Goal: Information Seeking & Learning: Learn about a topic

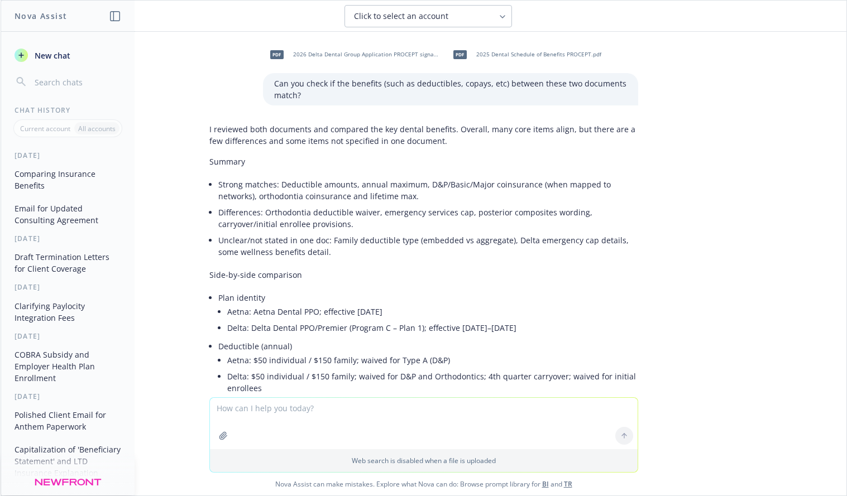
scroll to position [1026, 0]
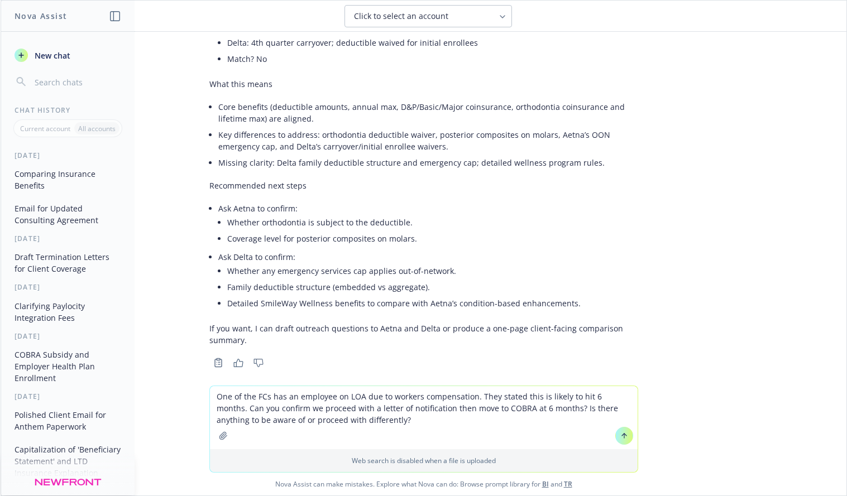
click at [257, 395] on textarea "One of the FCs has an employee on LOA due to workers compensation. They stated …" at bounding box center [424, 417] width 428 height 63
type textarea "One of the my clients has an employee on LOA due to workers compensation. They …"
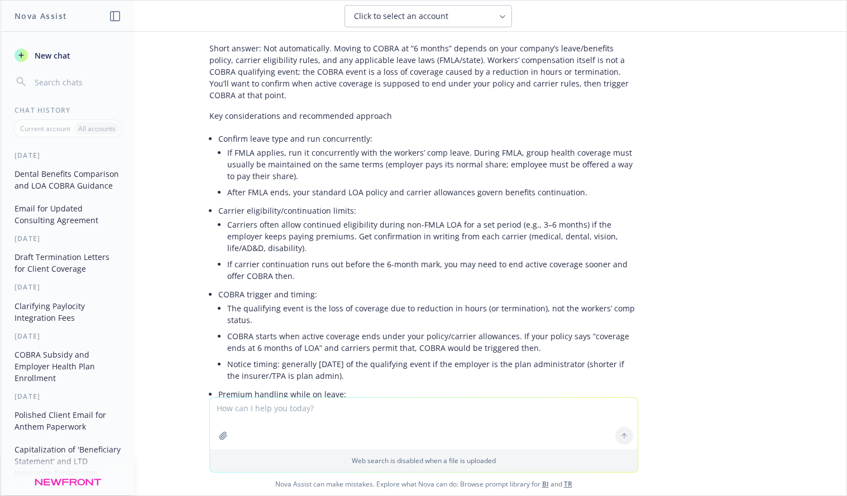
scroll to position [1432, 0]
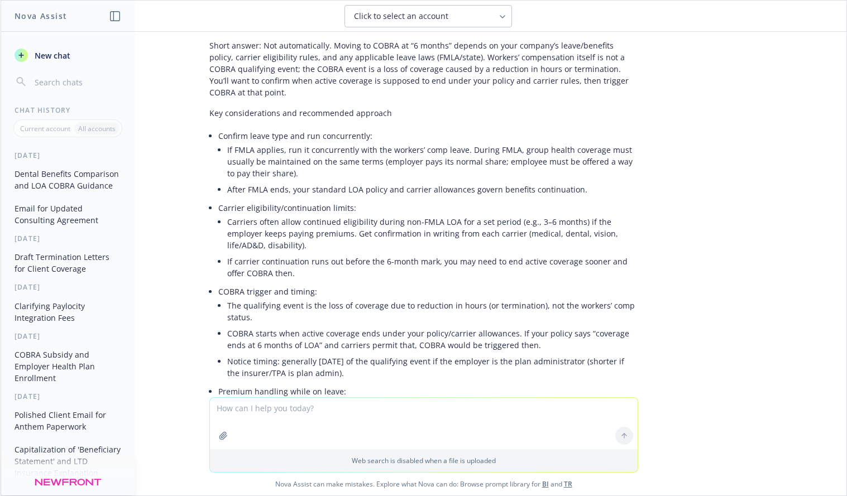
click at [577, 156] on li "If FMLA applies, run it concurrently with the workers’ comp leave. During FMLA,…" at bounding box center [432, 162] width 411 height 40
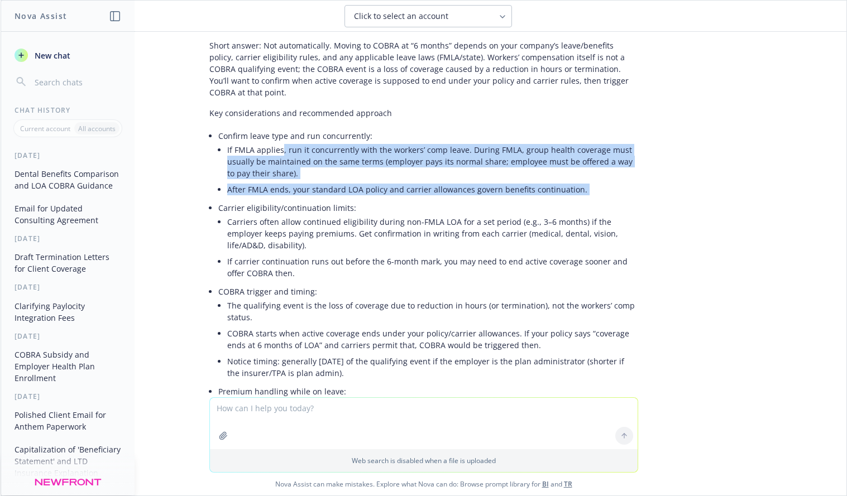
drag, startPoint x: 275, startPoint y: 152, endPoint x: 365, endPoint y: 208, distance: 105.4
click at [365, 208] on ul "Confirm leave type and run concurrently: If FMLA applies, run it concurrently w…" at bounding box center [428, 388] width 420 height 520
click at [365, 208] on li "Carrier eligibility/continuation limits: Carriers often allow continued eligibi…" at bounding box center [428, 242] width 420 height 84
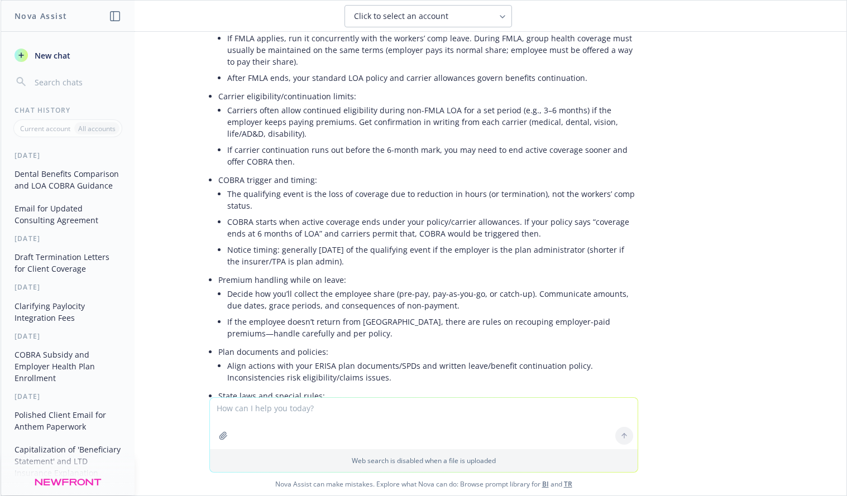
scroll to position [1554, 0]
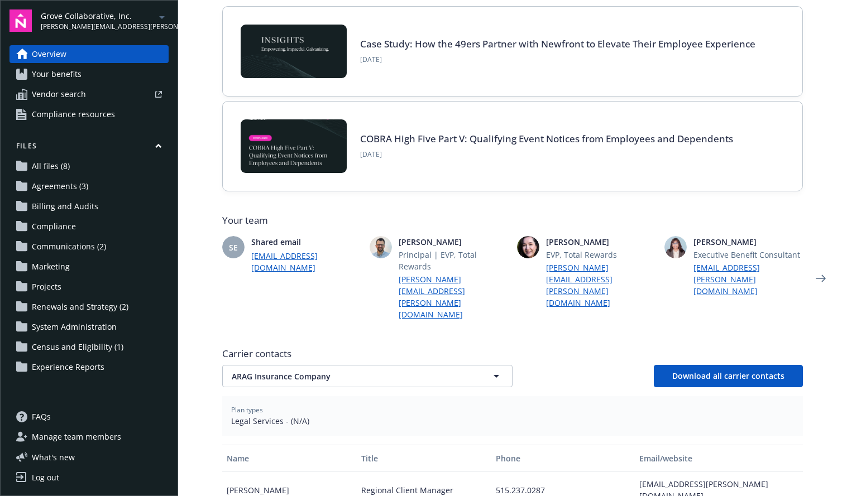
scroll to position [235, 0]
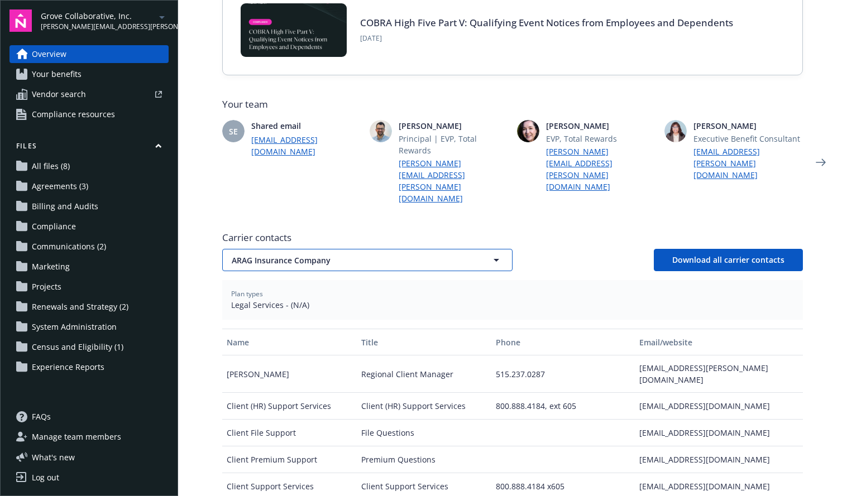
click at [346, 249] on button "ARAG Insurance Company" at bounding box center [367, 260] width 290 height 22
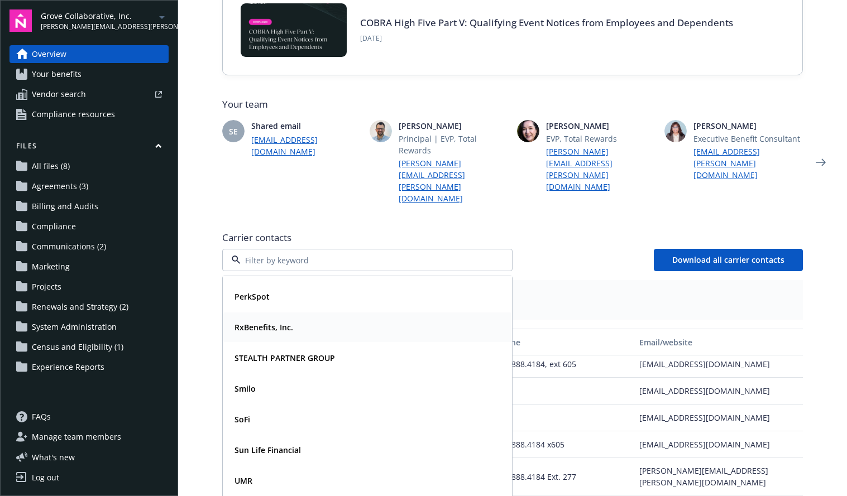
scroll to position [182, 0]
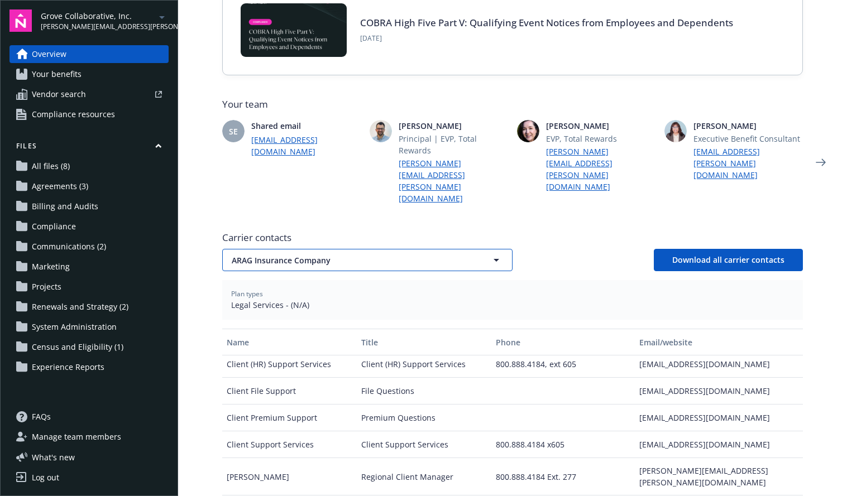
click at [406, 255] on span "ARAG Insurance Company" at bounding box center [348, 261] width 232 height 12
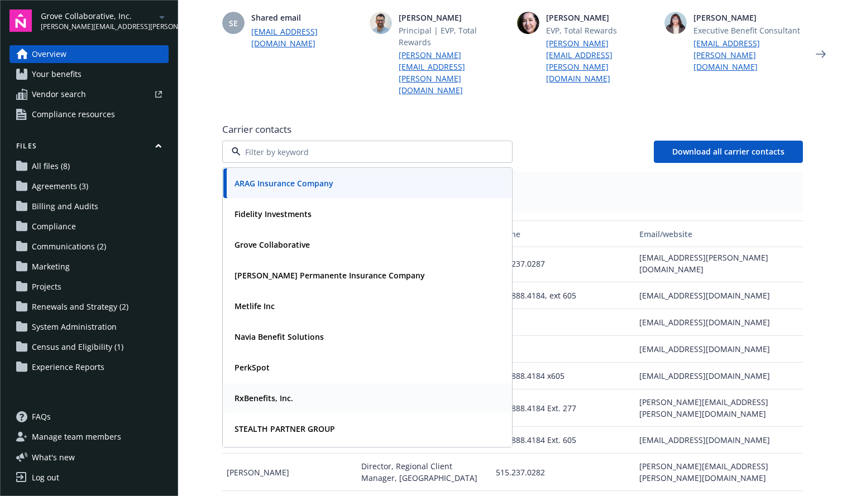
scroll to position [332, 0]
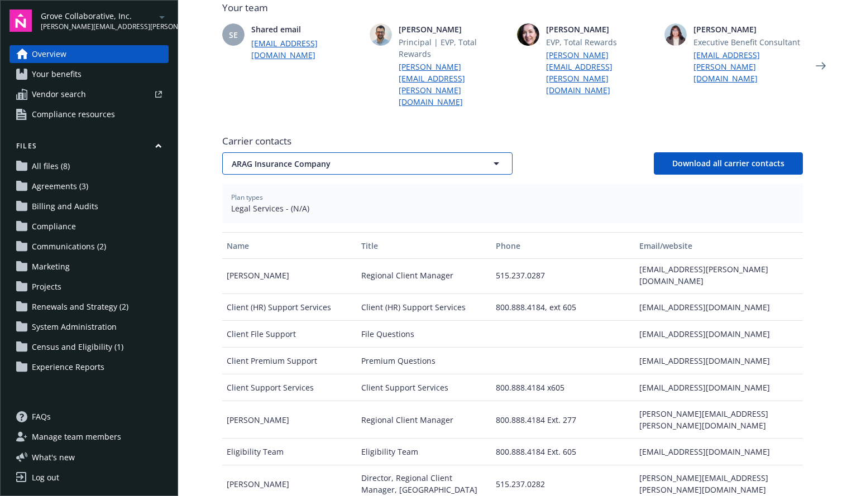
click at [374, 158] on span "ARAG Insurance Company" at bounding box center [348, 164] width 232 height 12
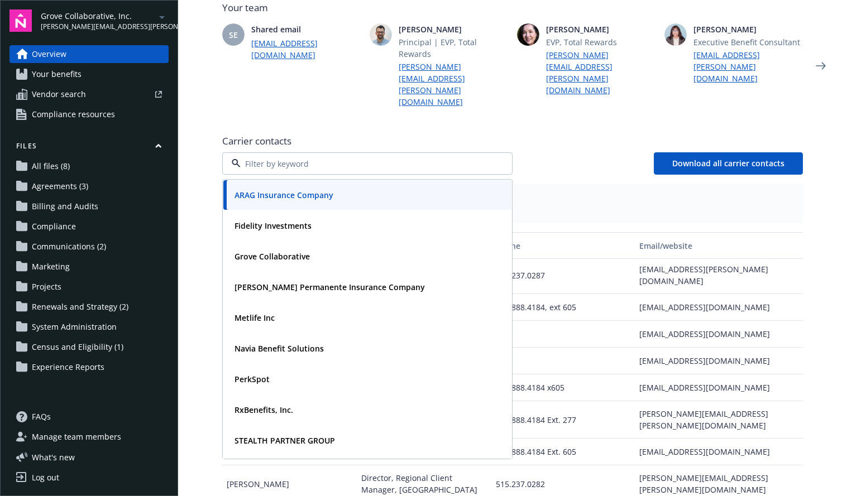
click at [87, 71] on link "Your benefits" at bounding box center [88, 74] width 159 height 18
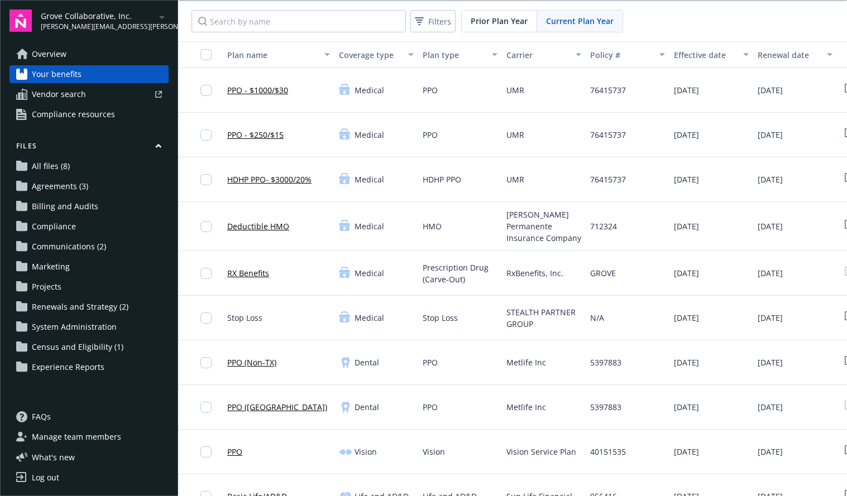
click at [98, 58] on link "Overview" at bounding box center [88, 54] width 159 height 18
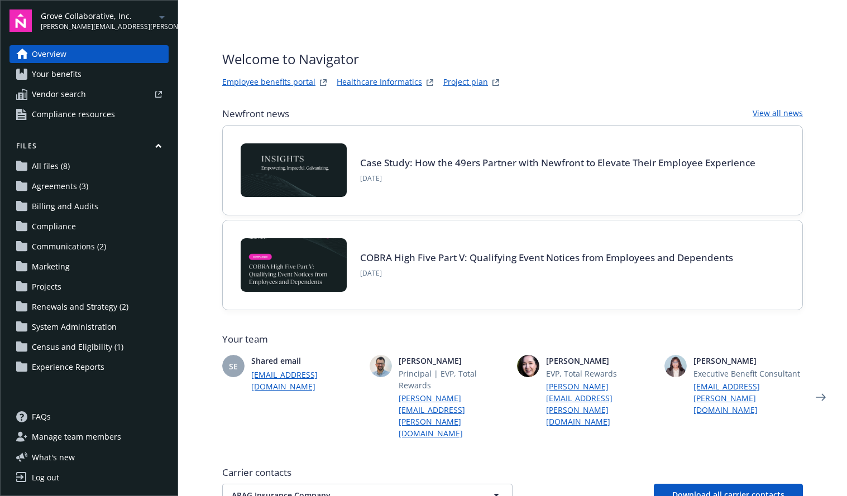
click at [283, 83] on link "Employee benefits portal" at bounding box center [268, 82] width 93 height 13
